Goal: Task Accomplishment & Management: Complete application form

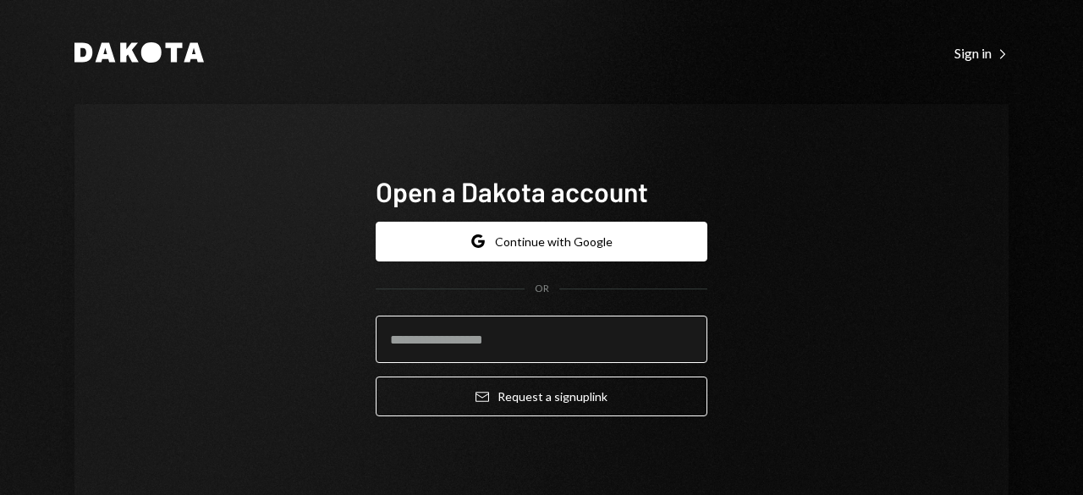
click at [593, 331] on input "email" at bounding box center [542, 339] width 332 height 47
type input "**********"
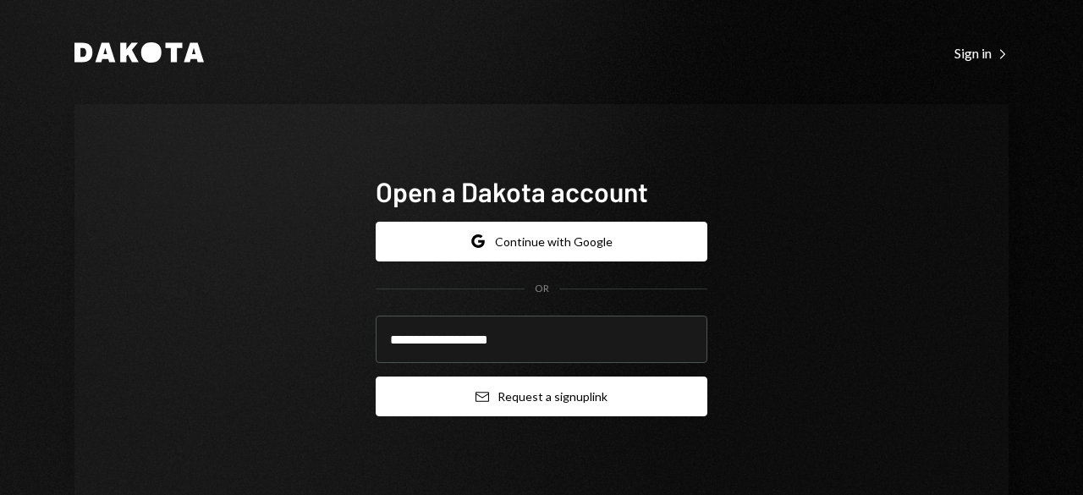
click at [537, 397] on button "Email Request a sign up link" at bounding box center [542, 397] width 332 height 40
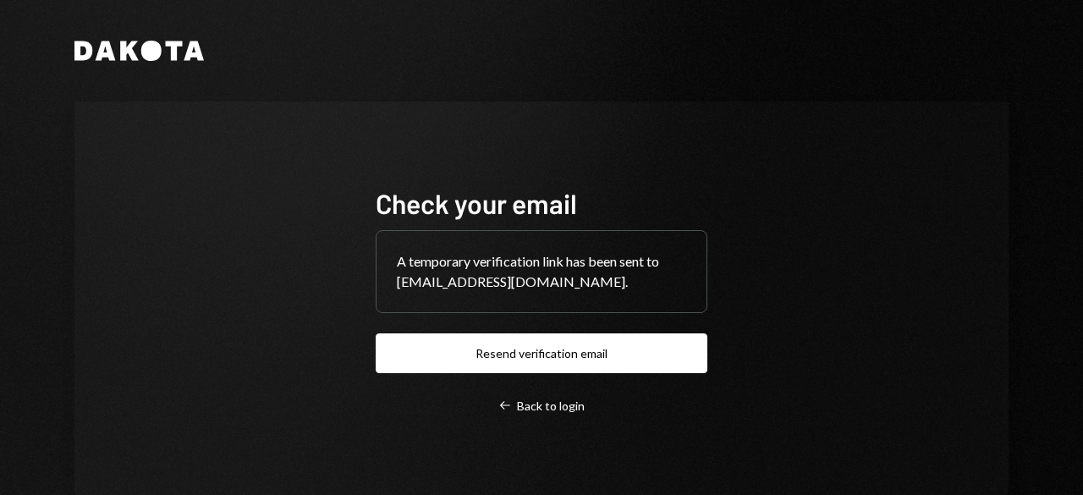
scroll to position [42, 0]
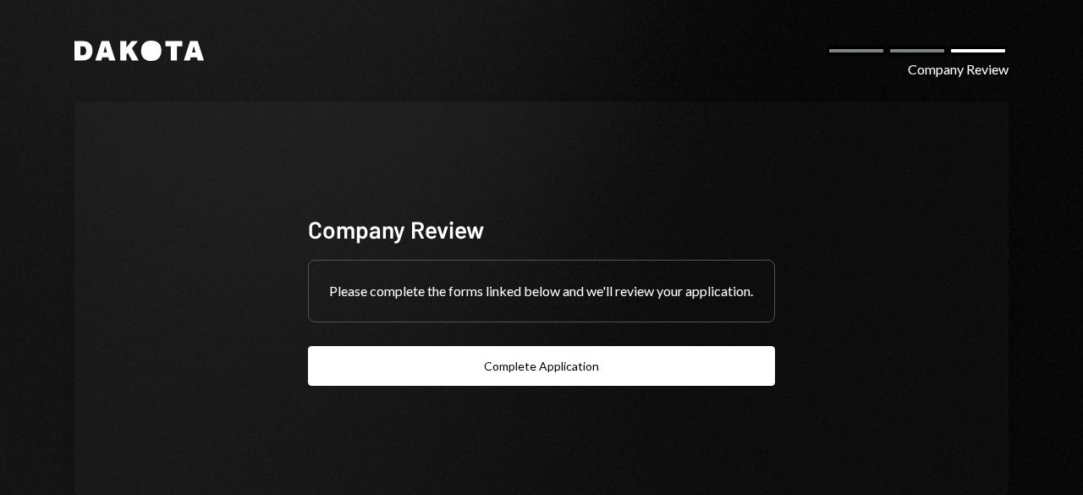
scroll to position [42, 0]
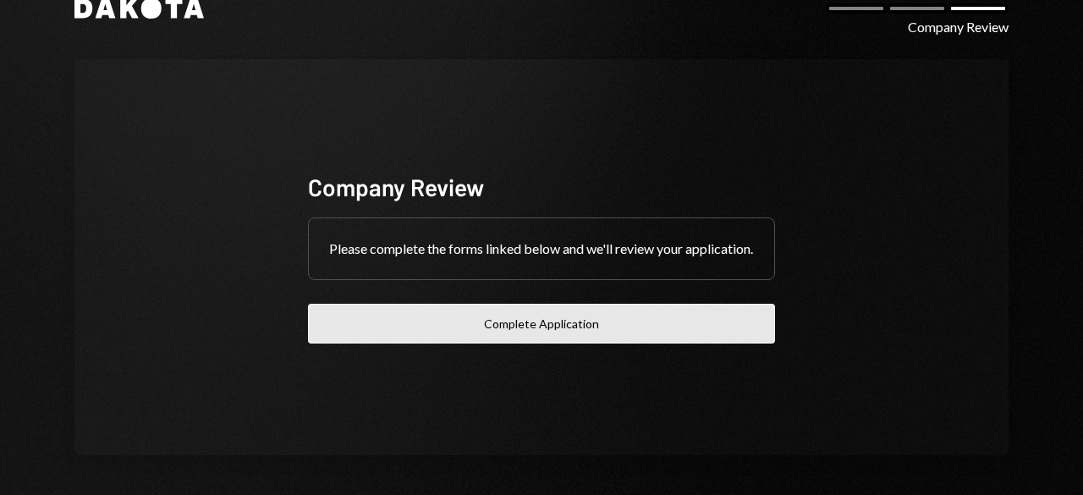
click at [686, 344] on button "Complete Application" at bounding box center [541, 324] width 467 height 40
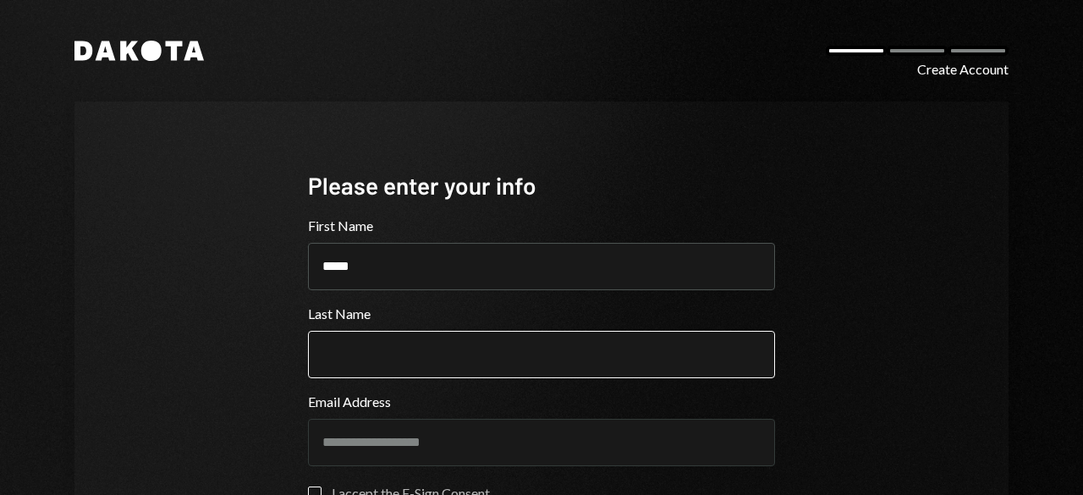
type input "*****"
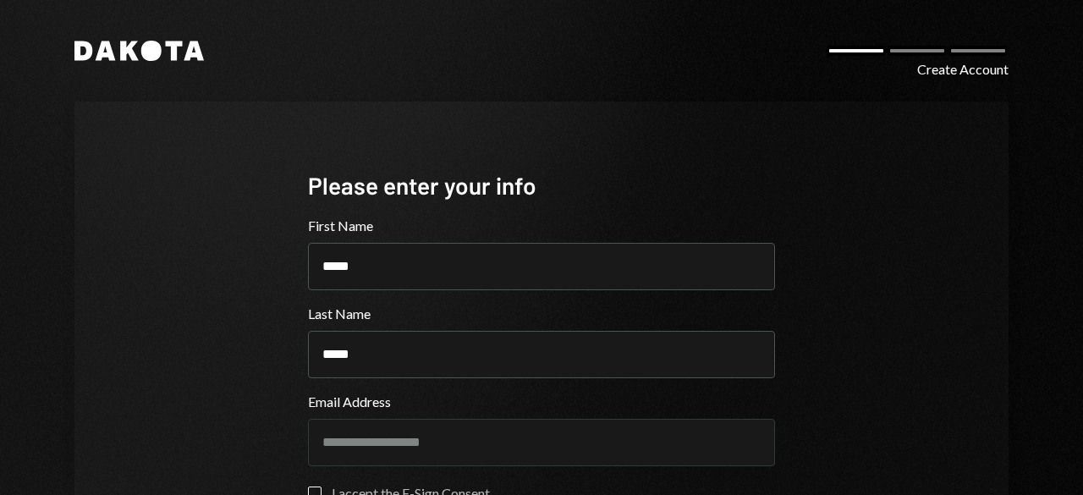
type input "*****"
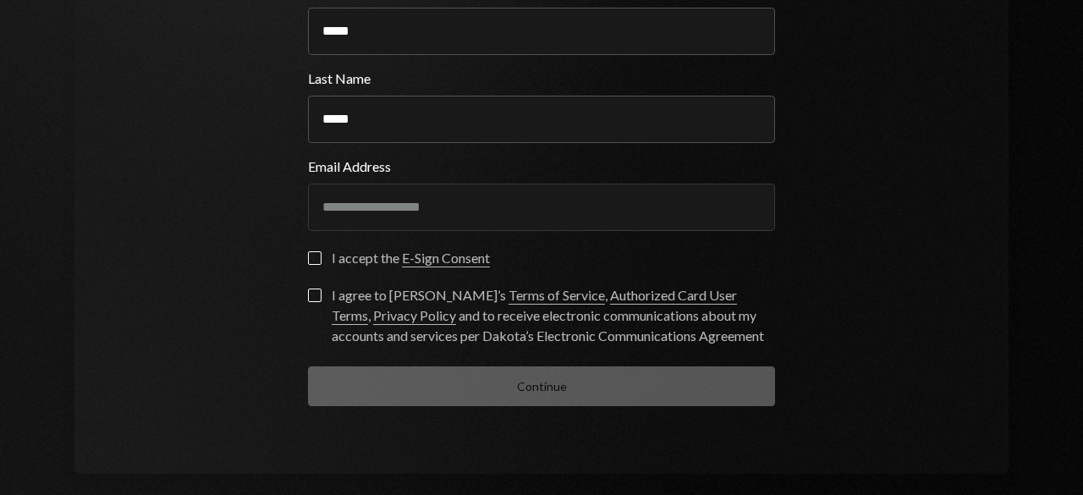
scroll to position [253, 0]
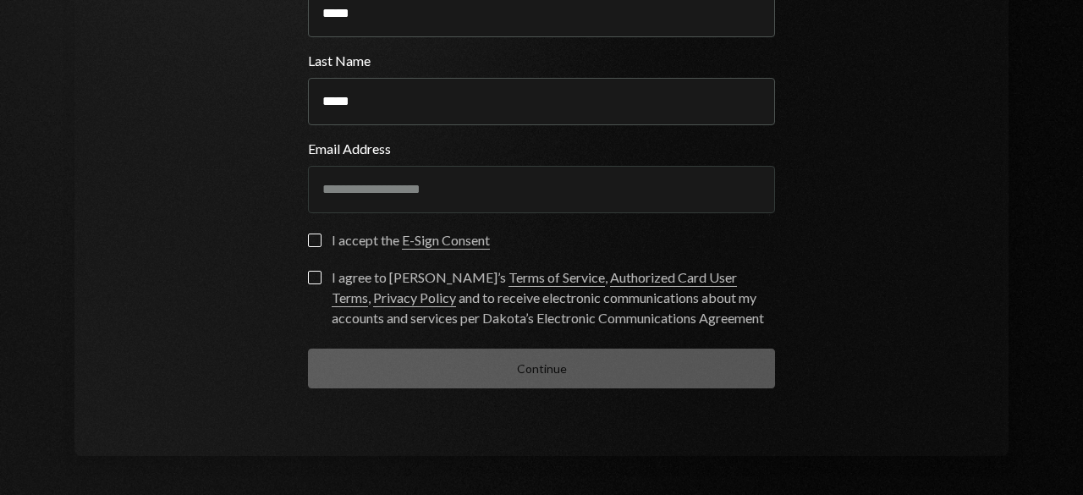
click at [308, 239] on button "I accept the E-Sign Consent" at bounding box center [315, 241] width 14 height 14
click at [308, 268] on form "**********" at bounding box center [541, 176] width 467 height 426
click at [308, 276] on button "I agree to Dakota’s Terms of Service , Authorized Card User Terms , Privacy Pol…" at bounding box center [315, 278] width 14 height 14
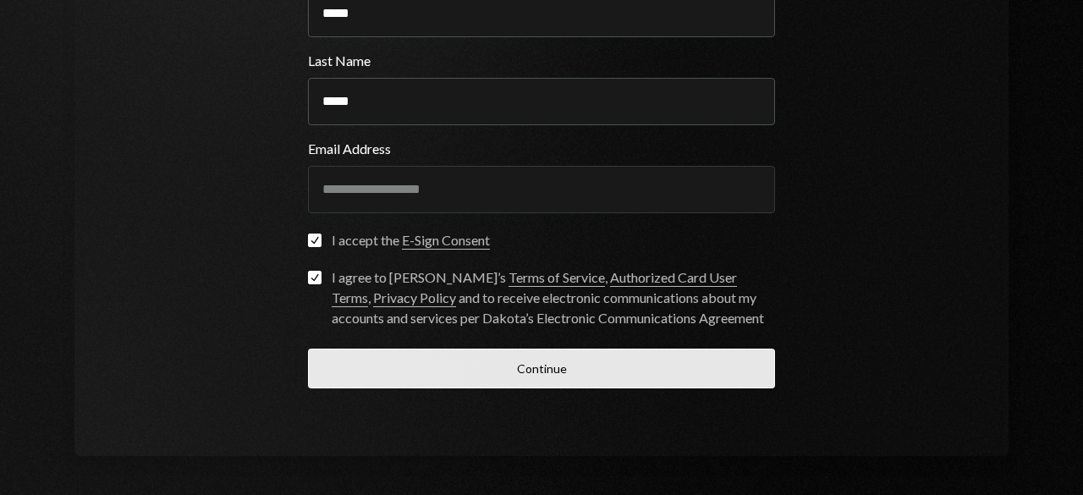
click at [414, 375] on button "Continue" at bounding box center [541, 369] width 467 height 40
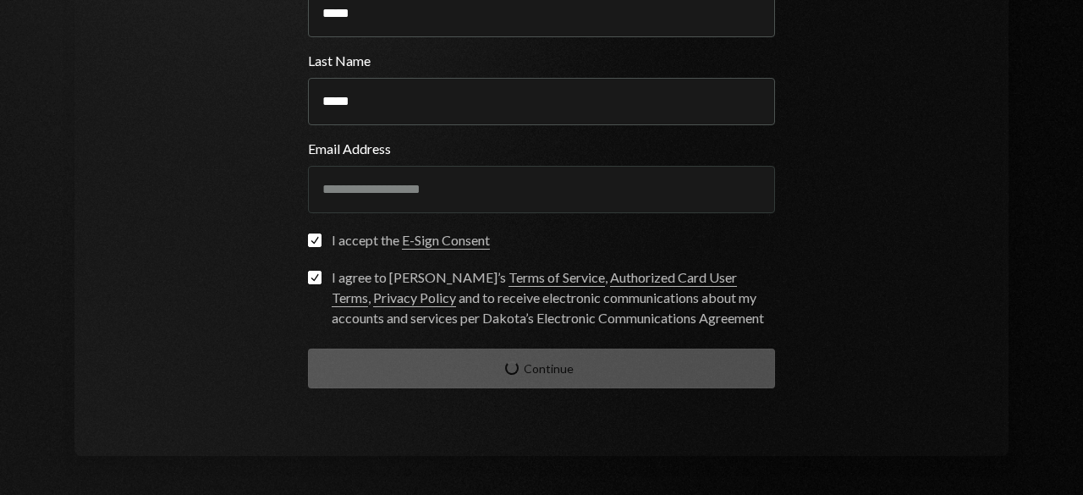
scroll to position [76, 0]
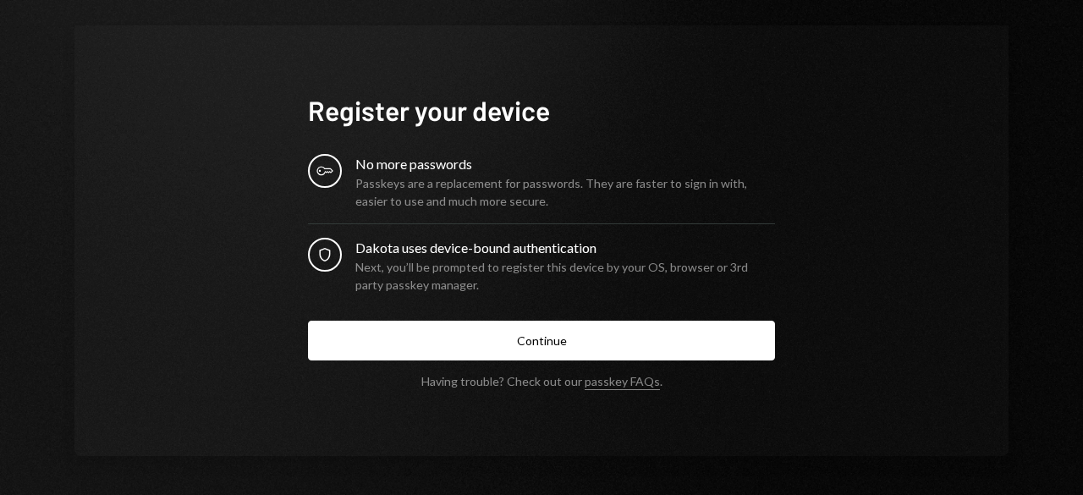
click at [477, 258] on div "Next, you’ll be prompted to register this device by your OS, browser or 3rd par…" at bounding box center [566, 276] width 420 height 36
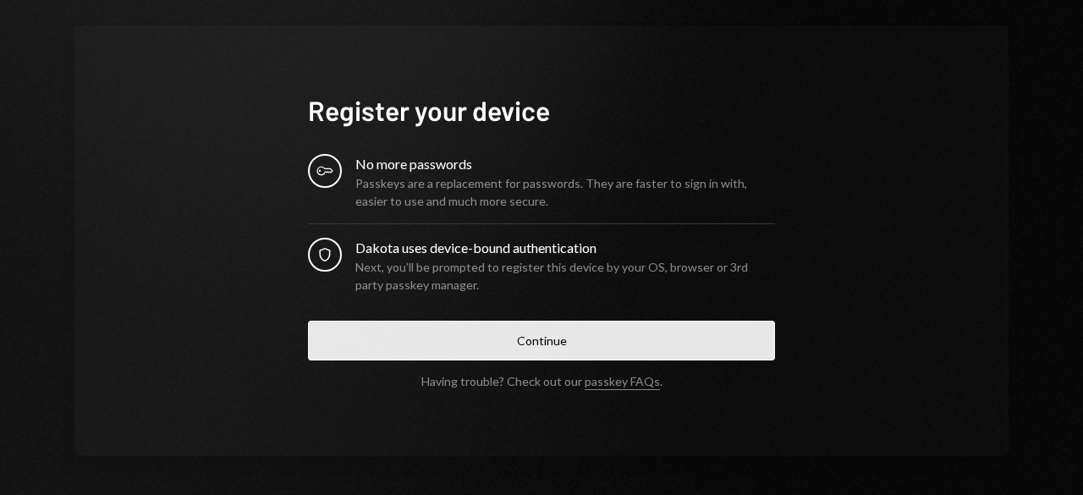
click at [491, 334] on button "Continue" at bounding box center [541, 341] width 467 height 40
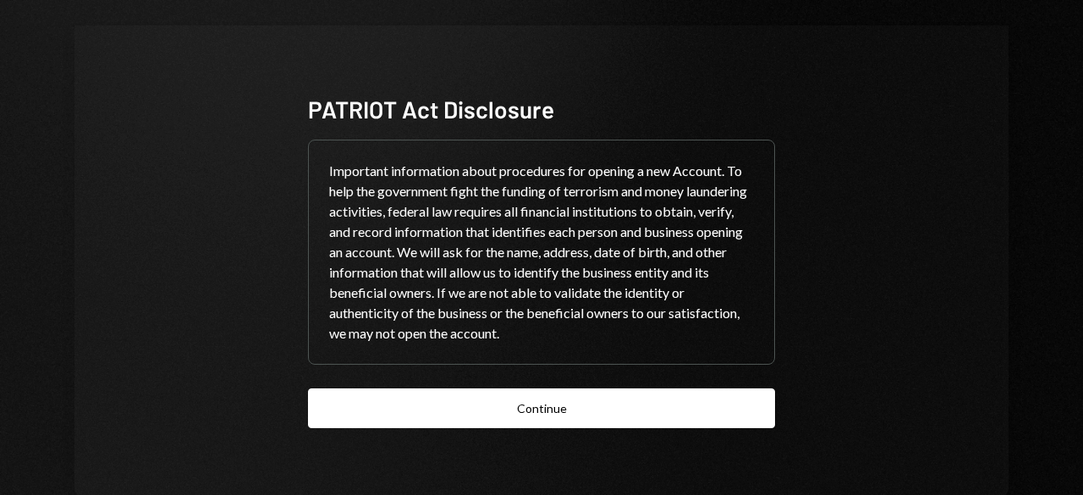
scroll to position [115, 0]
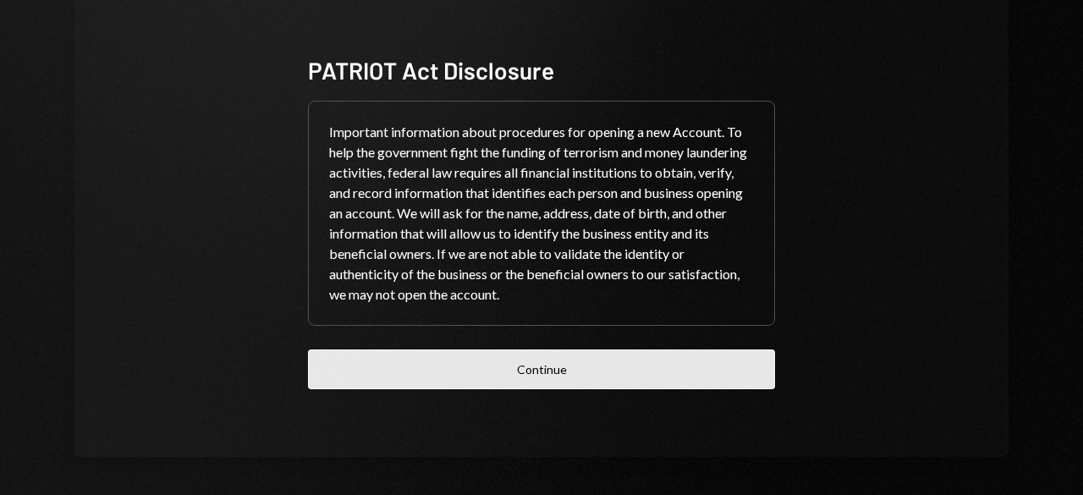
click at [421, 373] on button "Continue" at bounding box center [541, 370] width 467 height 40
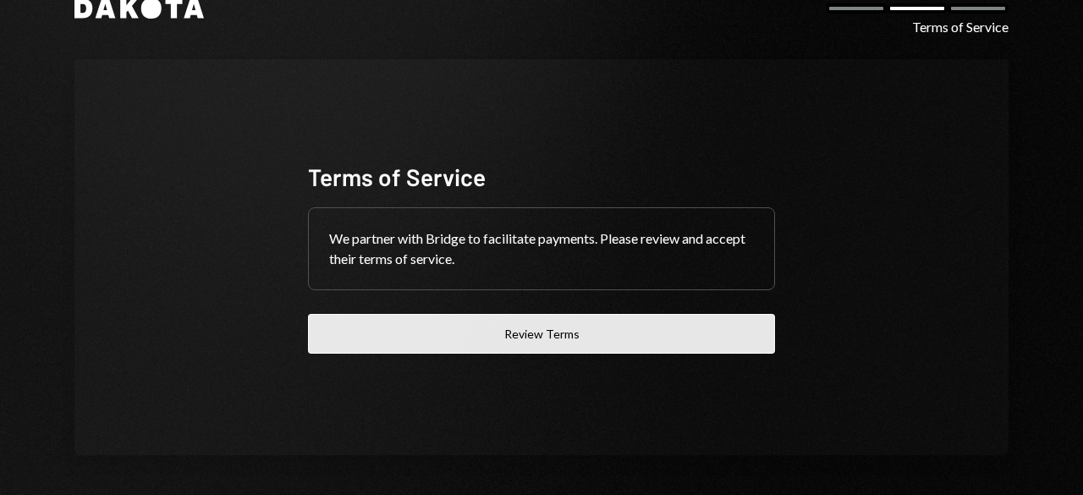
click at [535, 330] on button "Review Terms" at bounding box center [541, 334] width 467 height 40
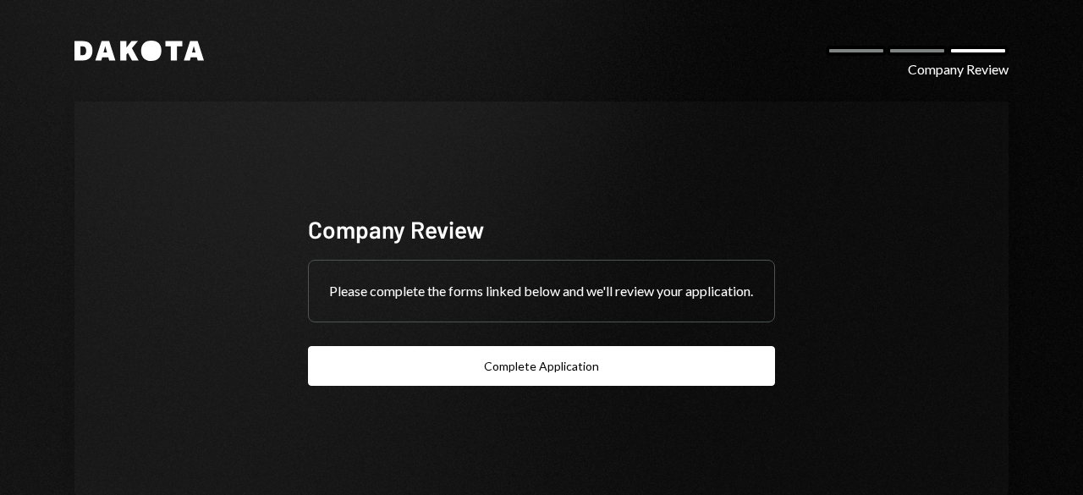
scroll to position [42, 0]
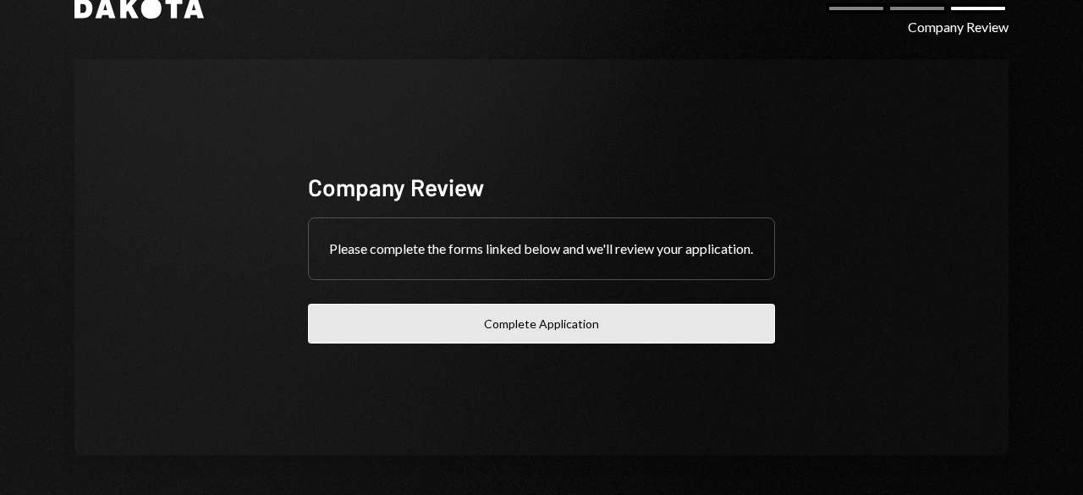
click at [559, 343] on button "Complete Application" at bounding box center [541, 324] width 467 height 40
